Goal: Task Accomplishment & Management: Use online tool/utility

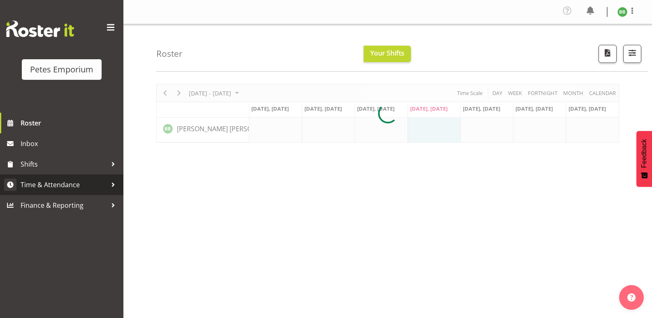
click at [80, 186] on span "Time & Attendance" at bounding box center [64, 185] width 86 height 12
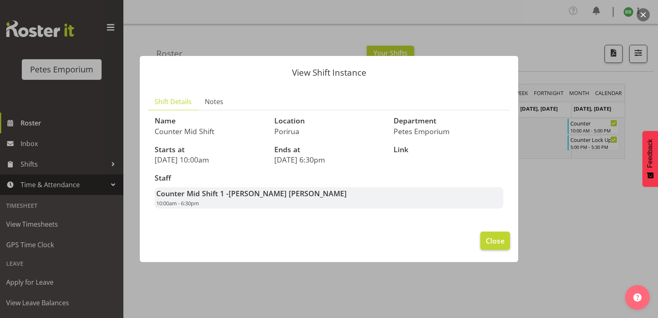
click at [496, 243] on span "Close" at bounding box center [495, 240] width 19 height 11
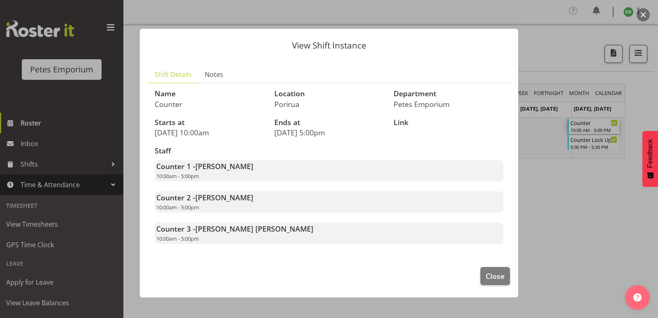
click at [593, 214] on div at bounding box center [329, 159] width 658 height 318
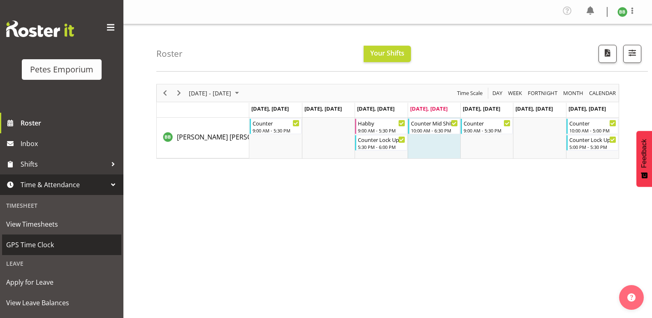
click at [59, 247] on span "GPS Time Clock" at bounding box center [61, 245] width 111 height 12
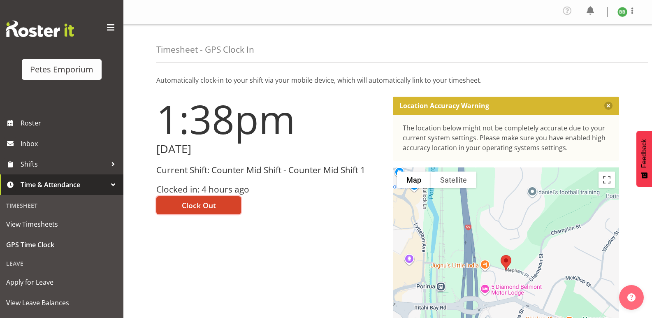
click at [211, 202] on span "Clock Out" at bounding box center [199, 205] width 34 height 11
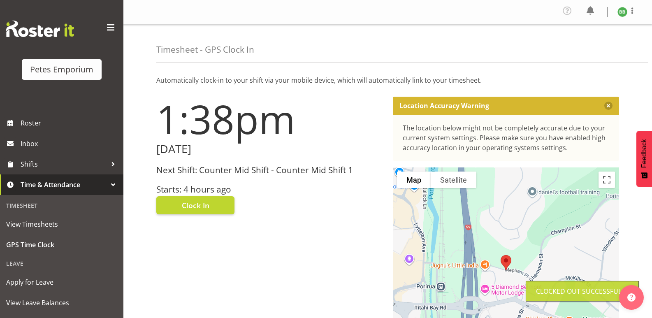
click at [623, 13] on img at bounding box center [623, 12] width 10 height 10
click at [594, 39] on link "Log Out" at bounding box center [597, 45] width 79 height 15
